Goal: Information Seeking & Learning: Learn about a topic

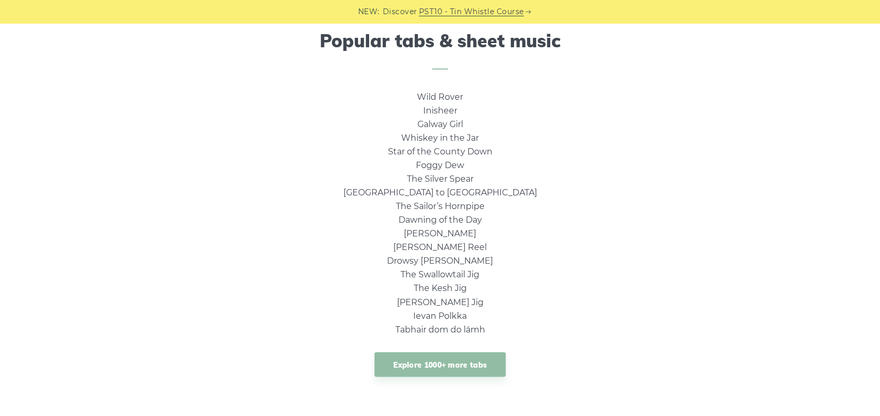
scroll to position [697, 0]
click at [449, 189] on link "Rocky Road to Dublin" at bounding box center [440, 193] width 194 height 10
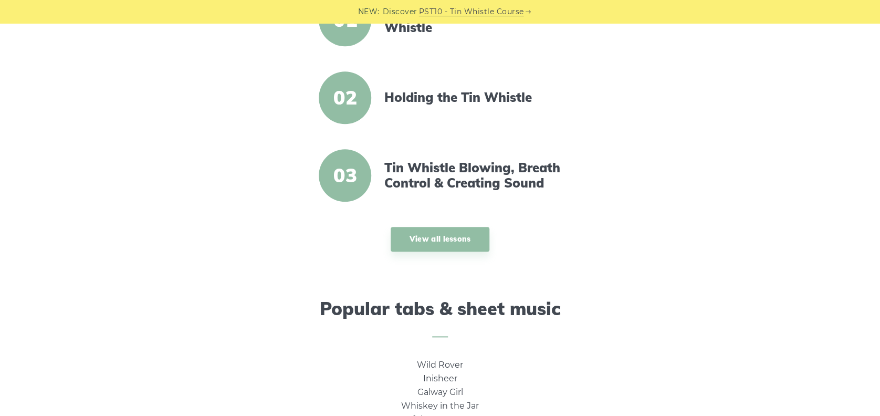
scroll to position [431, 0]
click at [433, 235] on link "View all lessons" at bounding box center [440, 238] width 99 height 25
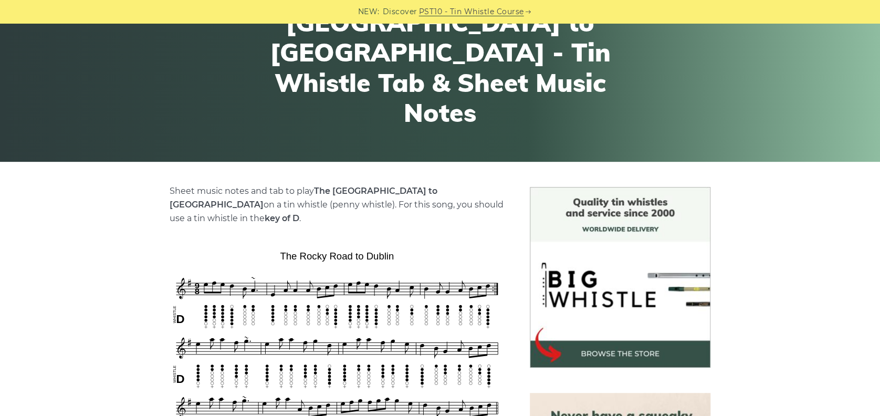
scroll to position [119, 0]
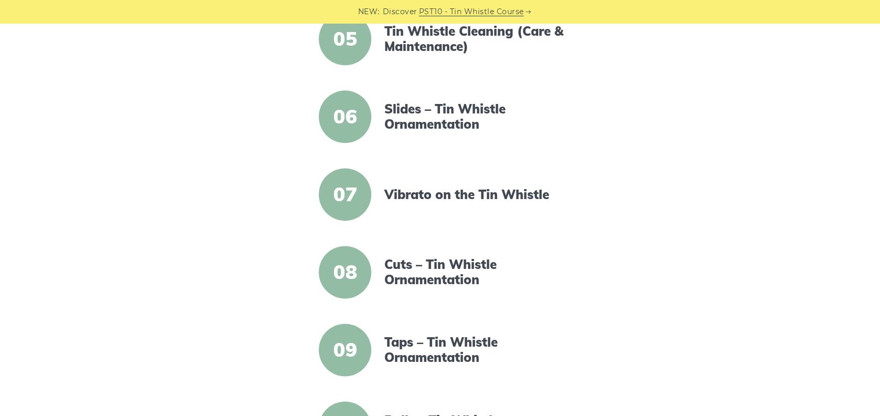
scroll to position [600, 0]
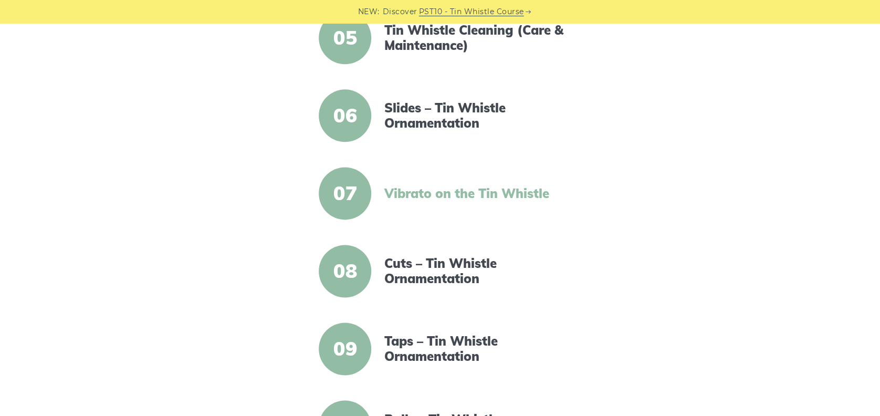
click at [429, 188] on link "Vibrato on the Tin Whistle" at bounding box center [474, 193] width 181 height 15
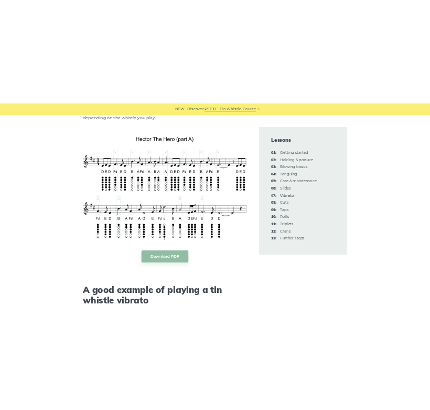
scroll to position [2466, 0]
